Goal: Task Accomplishment & Management: Manage account settings

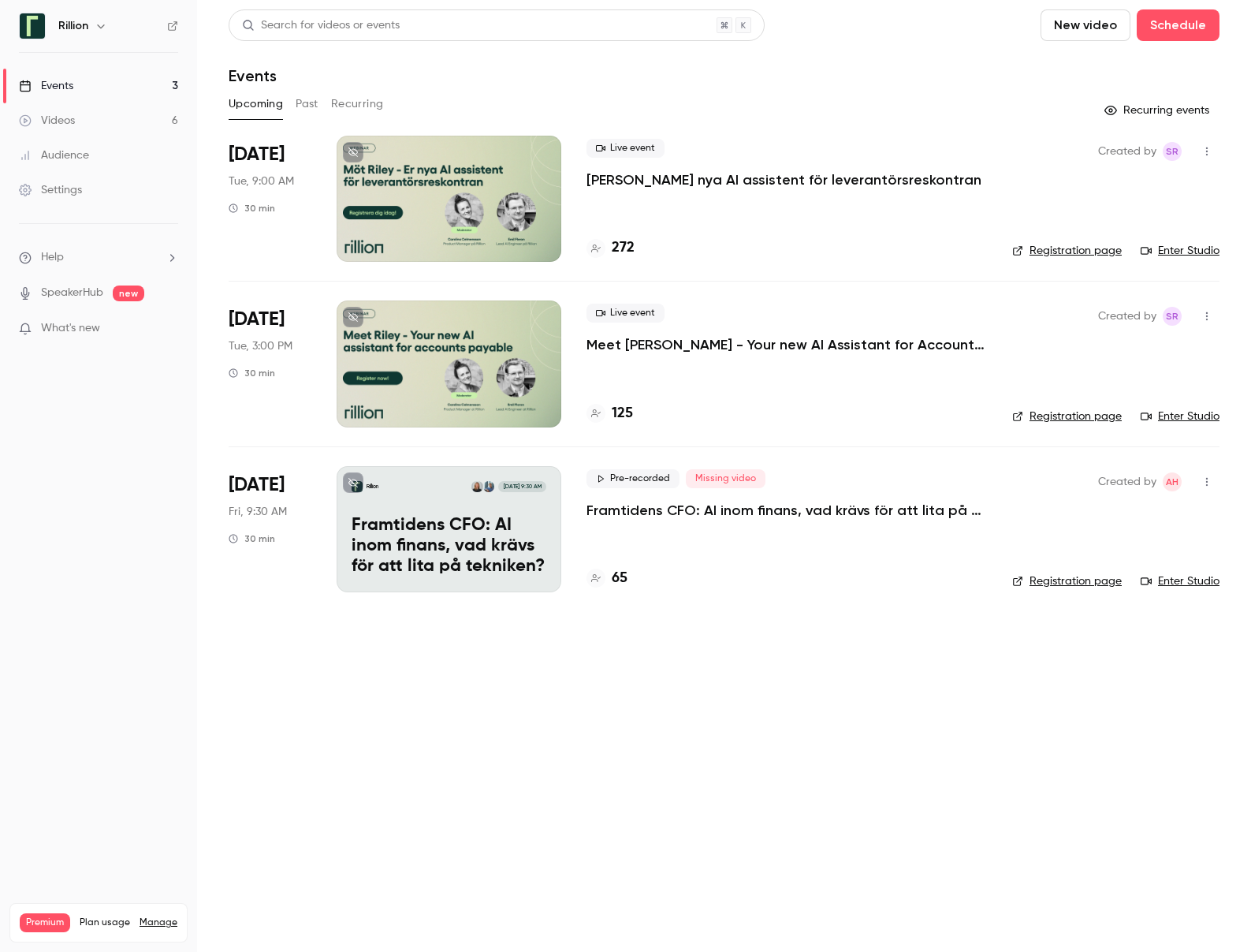
click at [725, 510] on p "Framtidens CFO: AI inom finans, vad krävs för att lita på tekniken?​" at bounding box center [786, 510] width 400 height 19
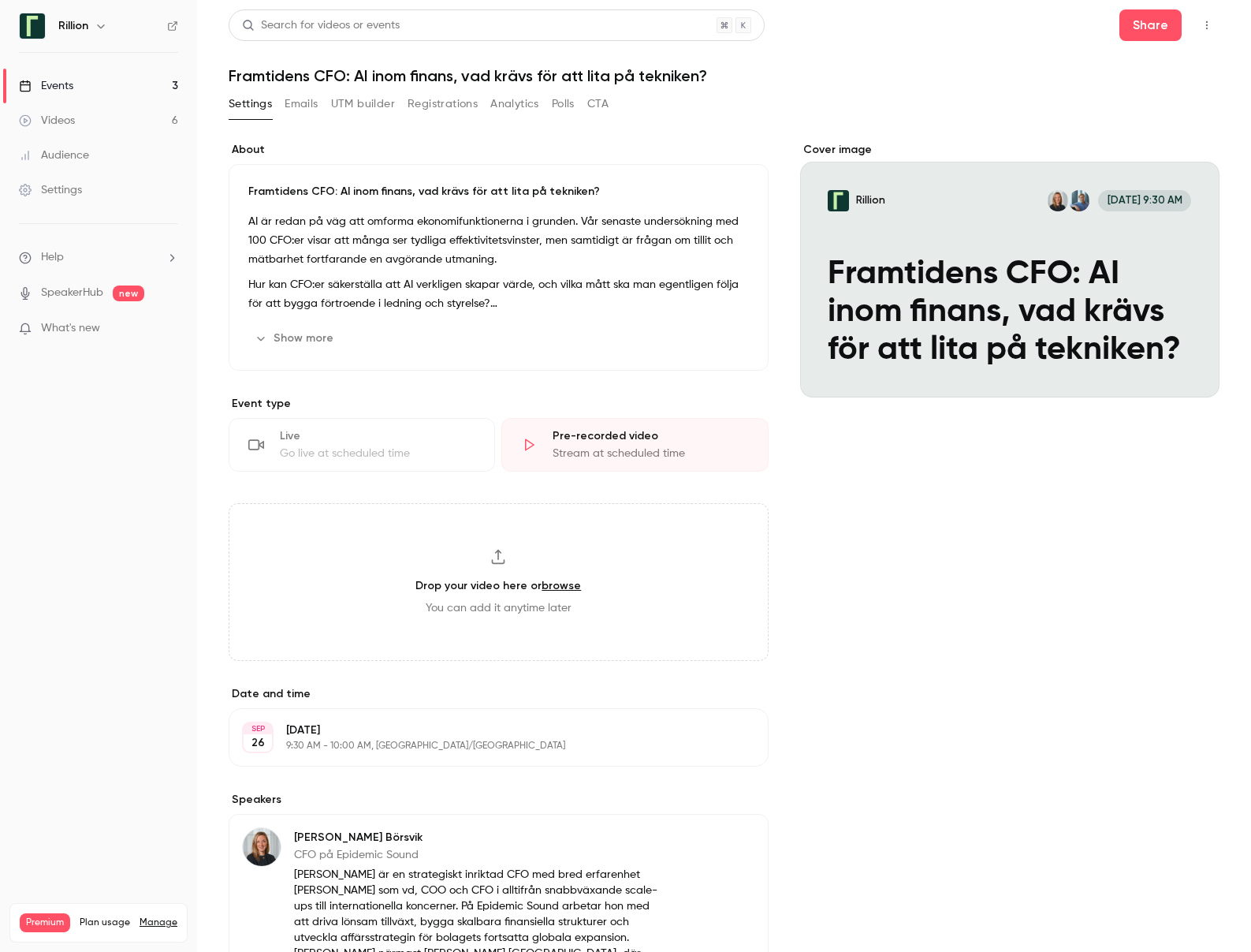
click at [426, 103] on button "Registrations" at bounding box center [442, 104] width 70 height 26
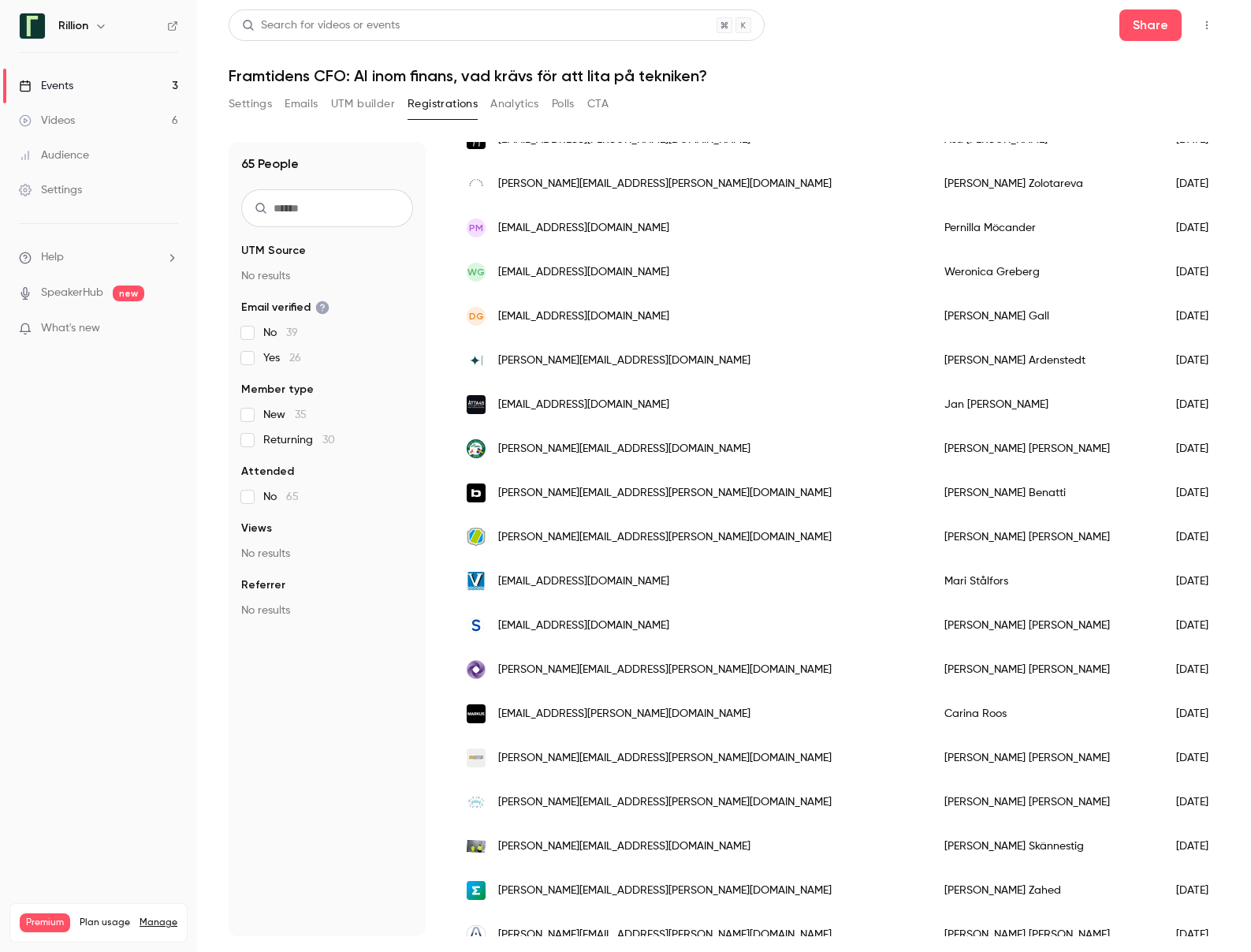
scroll to position [1565, 0]
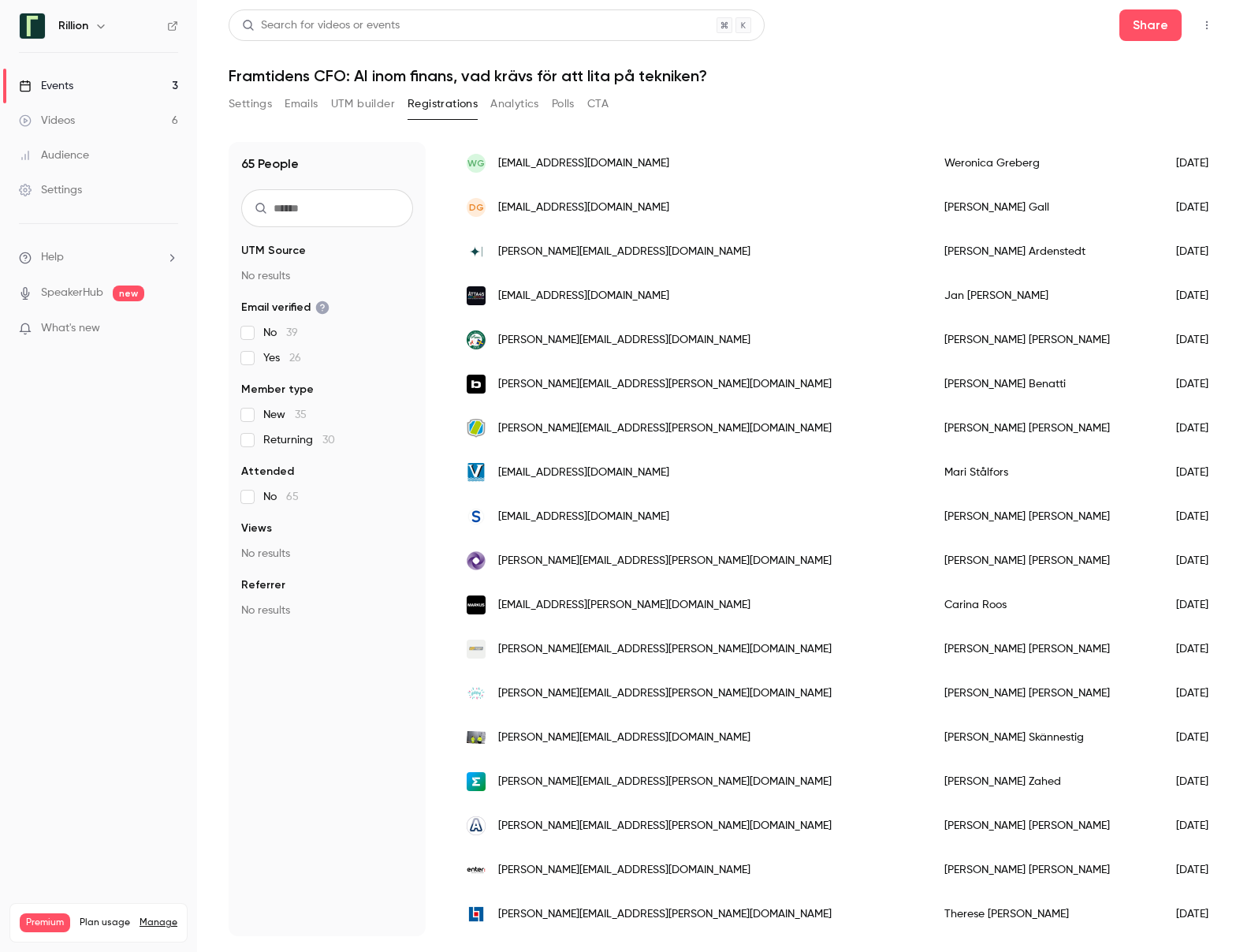
click at [92, 78] on link "Events 3" at bounding box center [98, 86] width 197 height 35
